Goal: Information Seeking & Learning: Learn about a topic

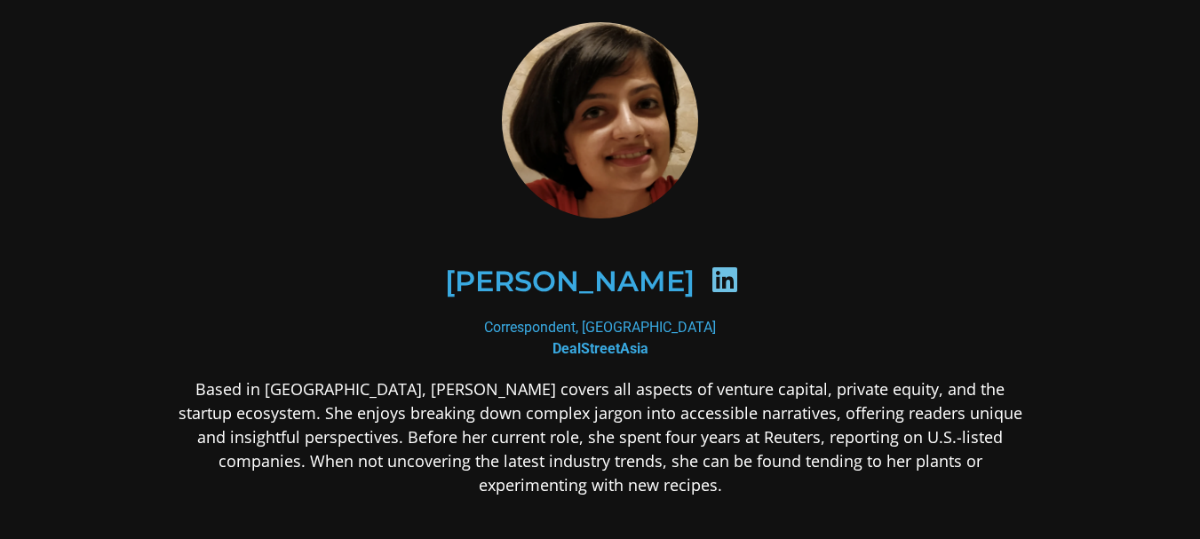
scroll to position [118, 0]
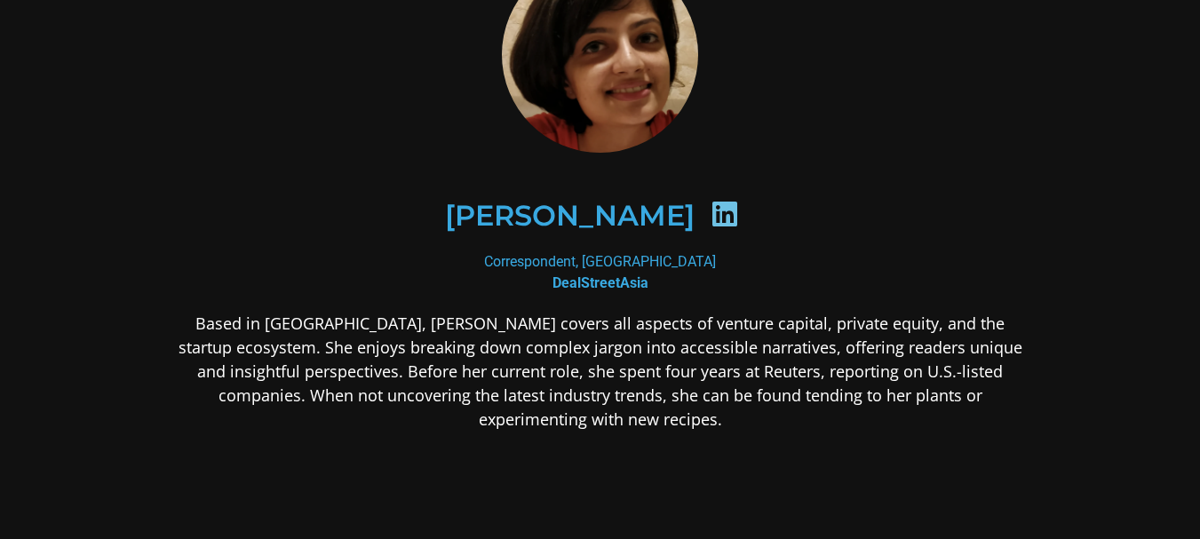
click at [617, 278] on b "DealStreetAsia" at bounding box center [600, 282] width 96 height 17
copy div "DealStreetAsia"
click at [425, 328] on p "Based in [GEOGRAPHIC_DATA], [PERSON_NAME] covers all aspects of venture capital…" at bounding box center [600, 372] width 863 height 120
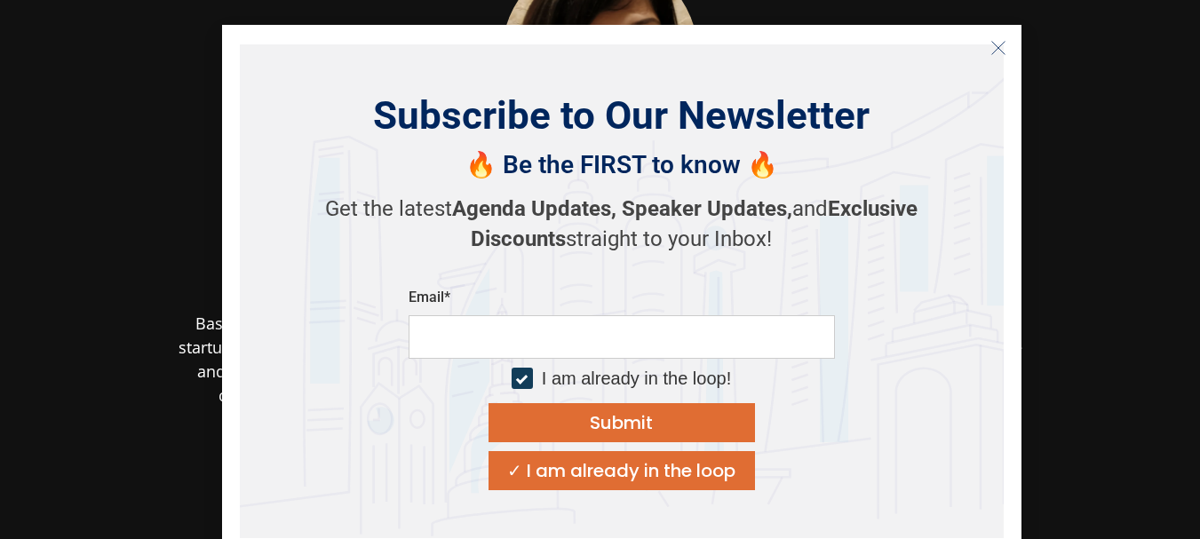
click at [1009, 44] on button "Close" at bounding box center [998, 48] width 28 height 28
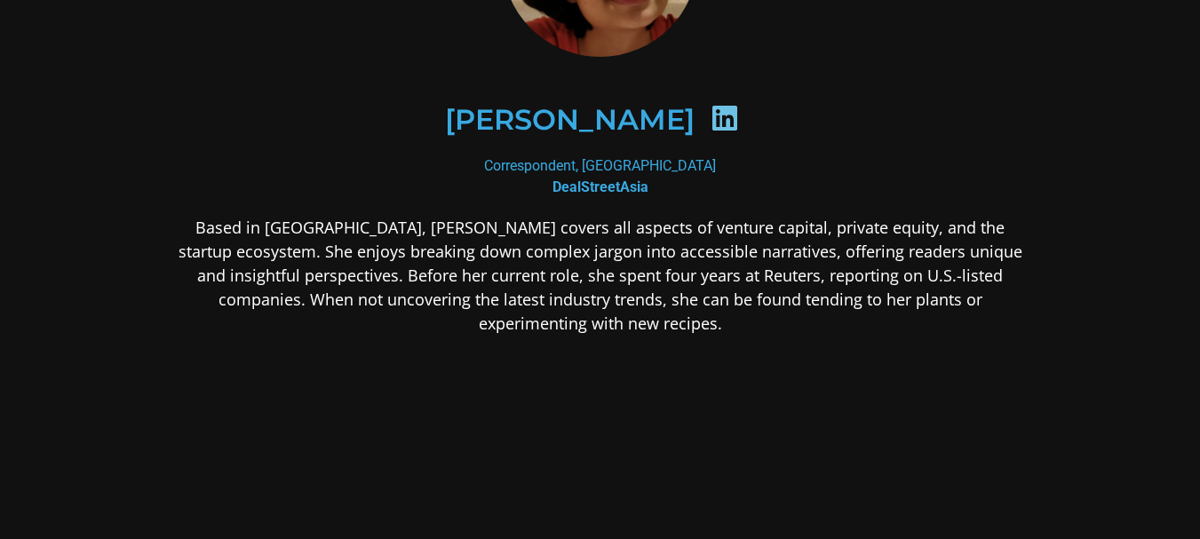
scroll to position [237, 0]
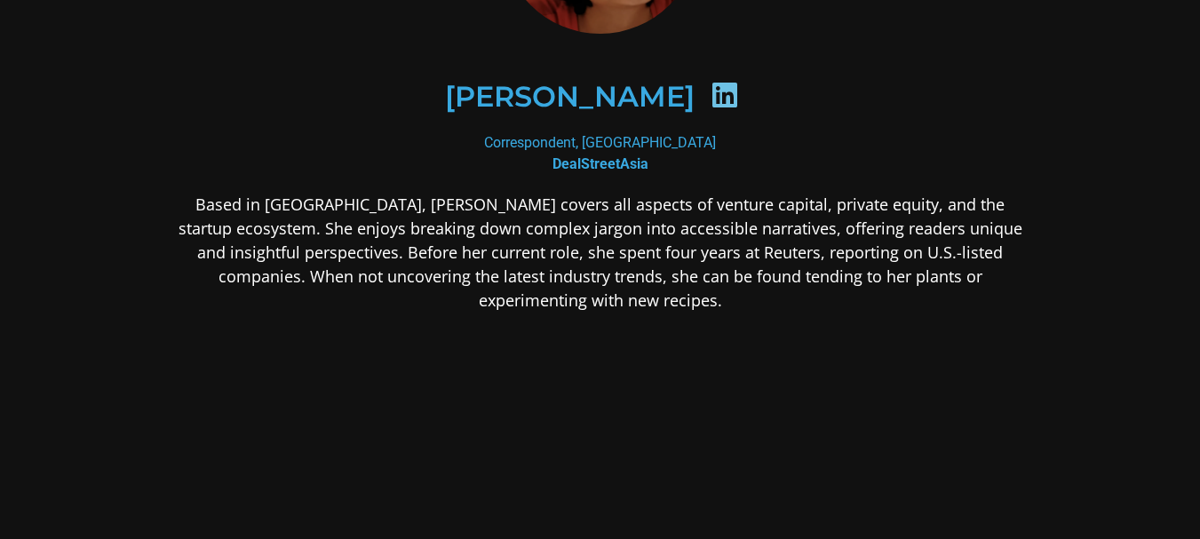
click at [574, 145] on div "Correspondent, [GEOGRAPHIC_DATA] DealStreetAsia" at bounding box center [600, 153] width 863 height 43
click at [574, 145] on div "Correspondent, India DealStreetAsia" at bounding box center [600, 153] width 863 height 43
copy div "Correspondent"
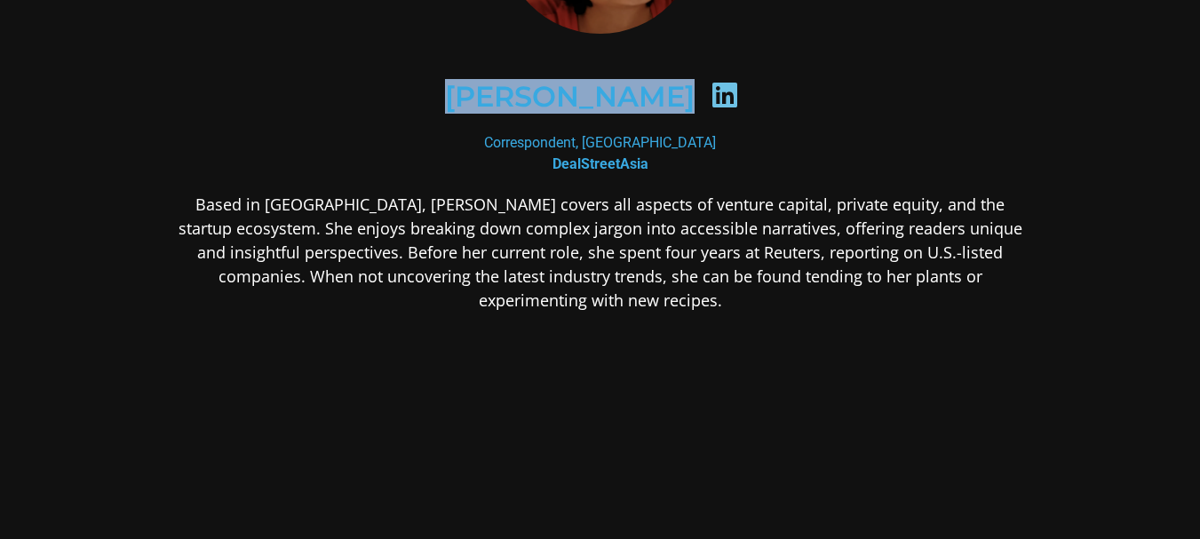
drag, startPoint x: 437, startPoint y: 83, endPoint x: 697, endPoint y: 95, distance: 260.4
click at [697, 95] on div "Vibhuti Sharma" at bounding box center [599, 96] width 777 height 91
copy div "Vibhuti Sharma"
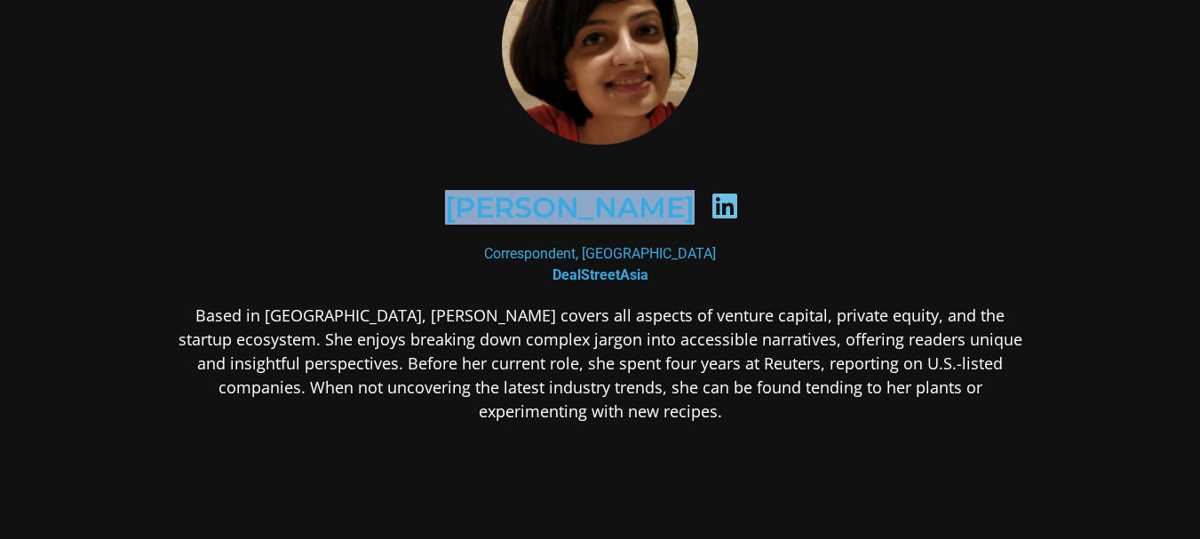
scroll to position [96, 0]
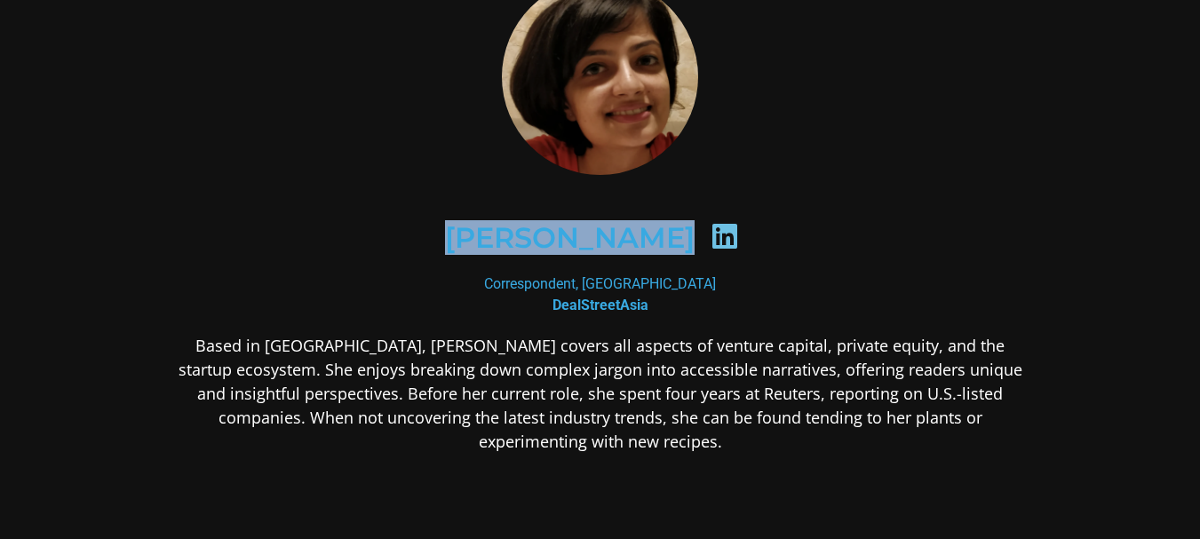
click at [604, 209] on div "Vibhuti Sharma" at bounding box center [599, 237] width 777 height 91
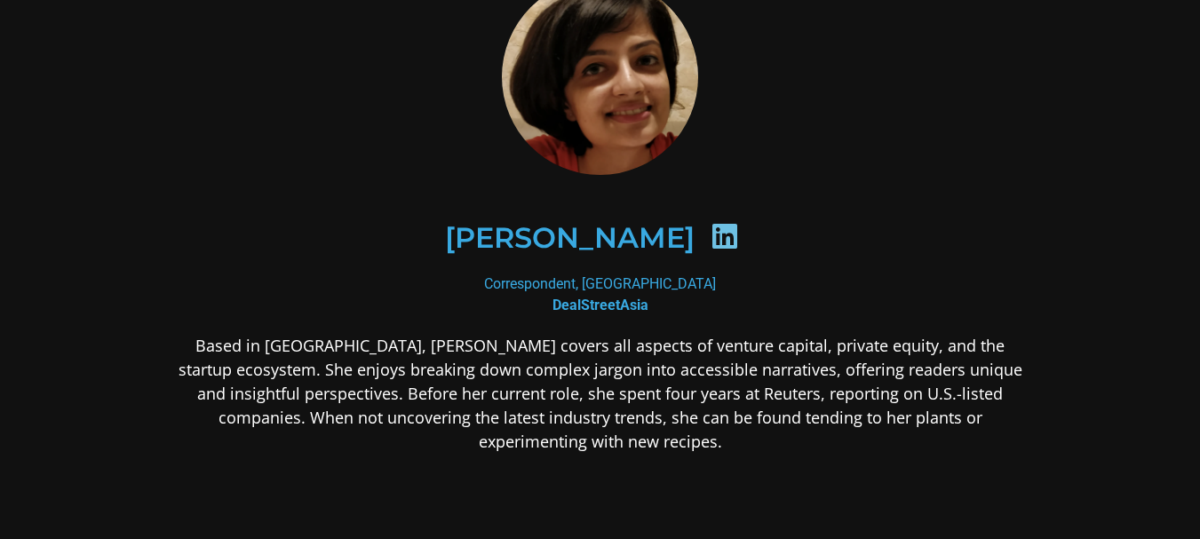
click at [598, 238] on h2 "Vibhuti Sharma" at bounding box center [570, 238] width 250 height 28
click at [611, 282] on div "Correspondent, India DealStreetAsia" at bounding box center [600, 294] width 863 height 43
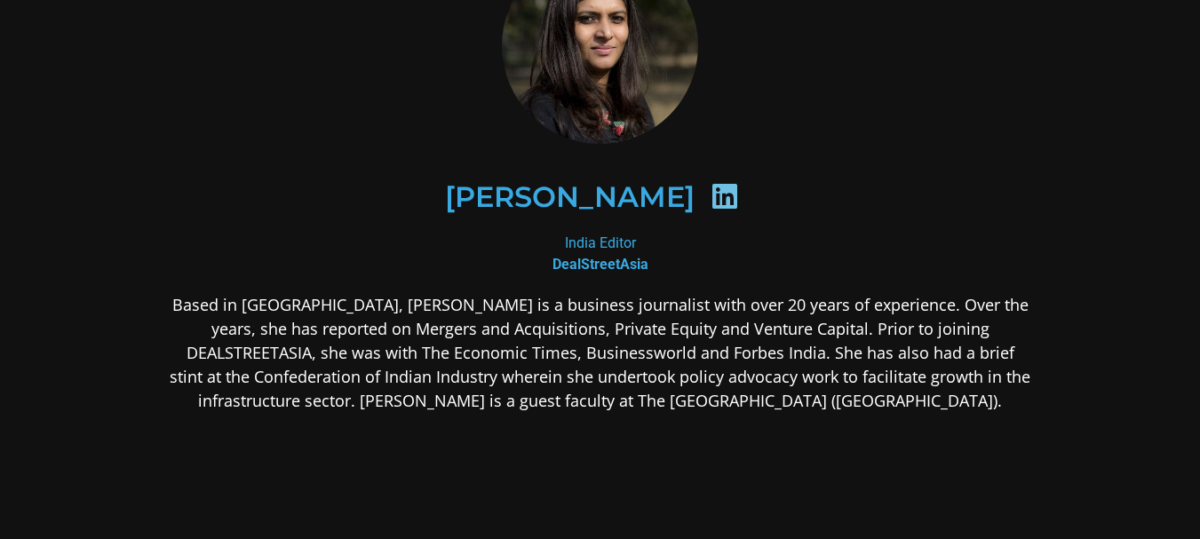
scroll to position [118, 0]
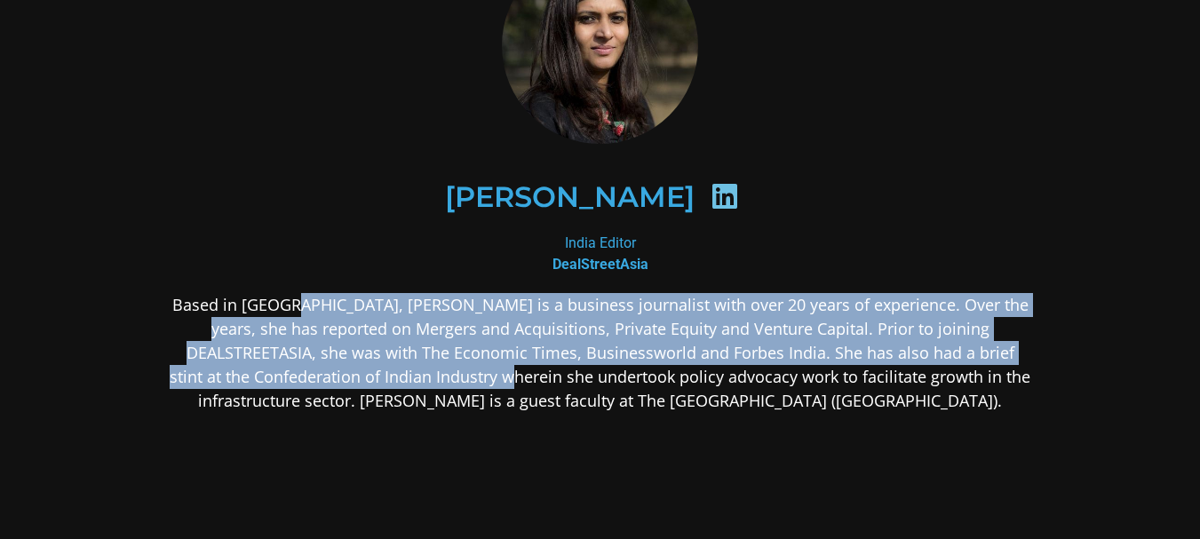
drag, startPoint x: 283, startPoint y: 311, endPoint x: 293, endPoint y: 364, distance: 54.2
click at [350, 365] on p "Based in [GEOGRAPHIC_DATA], [PERSON_NAME] is a business journalist with over 20…" at bounding box center [600, 353] width 863 height 120
drag, startPoint x: 211, startPoint y: 331, endPoint x: 200, endPoint y: 329, distance: 11.7
click at [210, 331] on p "Based in [GEOGRAPHIC_DATA], [PERSON_NAME] is a business journalist with over 20…" at bounding box center [600, 353] width 863 height 120
click at [198, 329] on p "Based in [GEOGRAPHIC_DATA], [PERSON_NAME] is a business journalist with over 20…" at bounding box center [600, 353] width 863 height 120
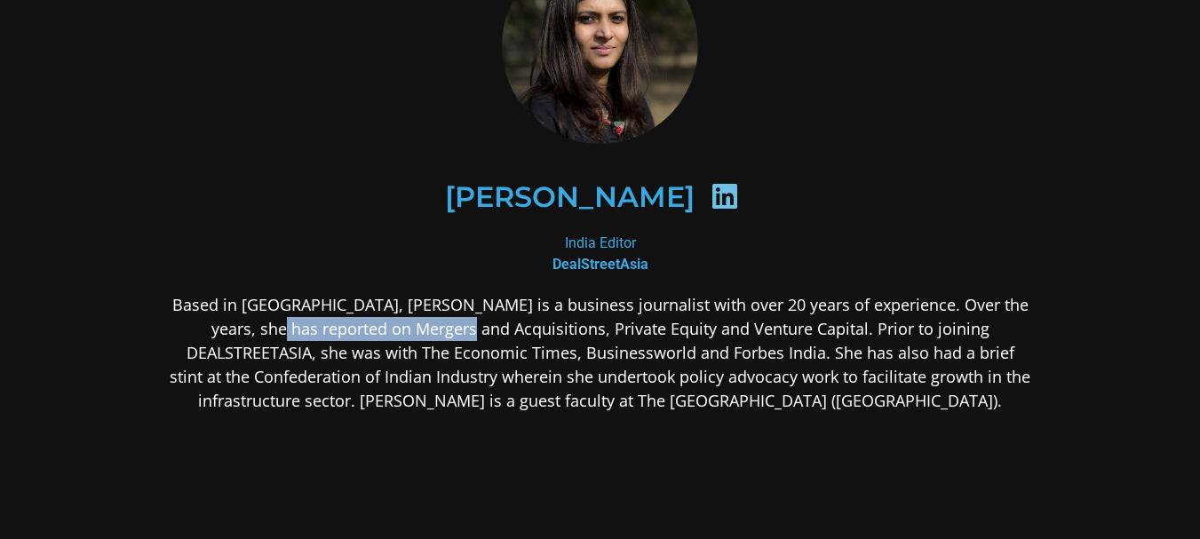
drag, startPoint x: 197, startPoint y: 328, endPoint x: 337, endPoint y: 329, distance: 139.4
click at [337, 329] on p "Based in [GEOGRAPHIC_DATA], [PERSON_NAME] is a business journalist with over 20…" at bounding box center [600, 353] width 863 height 120
click at [204, 330] on p "Based in [GEOGRAPHIC_DATA], [PERSON_NAME] is a business journalist with over 20…" at bounding box center [600, 353] width 863 height 120
click at [207, 386] on p "Based in [GEOGRAPHIC_DATA], [PERSON_NAME] is a business journalist with over 20…" at bounding box center [600, 353] width 863 height 120
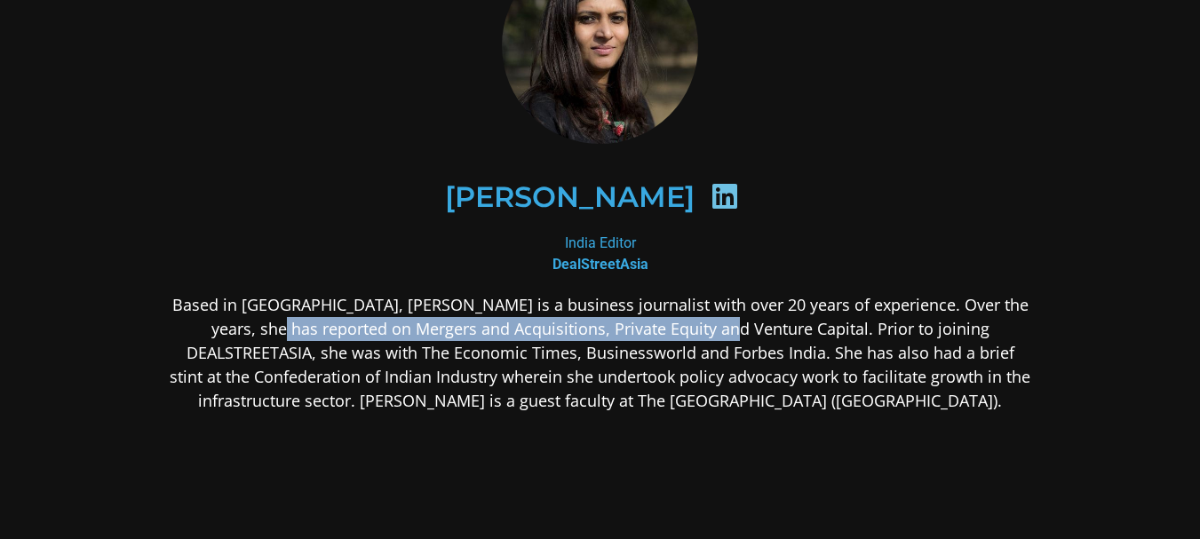
drag, startPoint x: 196, startPoint y: 334, endPoint x: 643, endPoint y: 329, distance: 446.7
click at [643, 329] on p "Based in [GEOGRAPHIC_DATA], [PERSON_NAME] is a business journalist with over 20…" at bounding box center [600, 353] width 863 height 120
copy p "Mergers and Acquisitions, Private Equity and Venture Capital"
